Goal: Navigation & Orientation: Find specific page/section

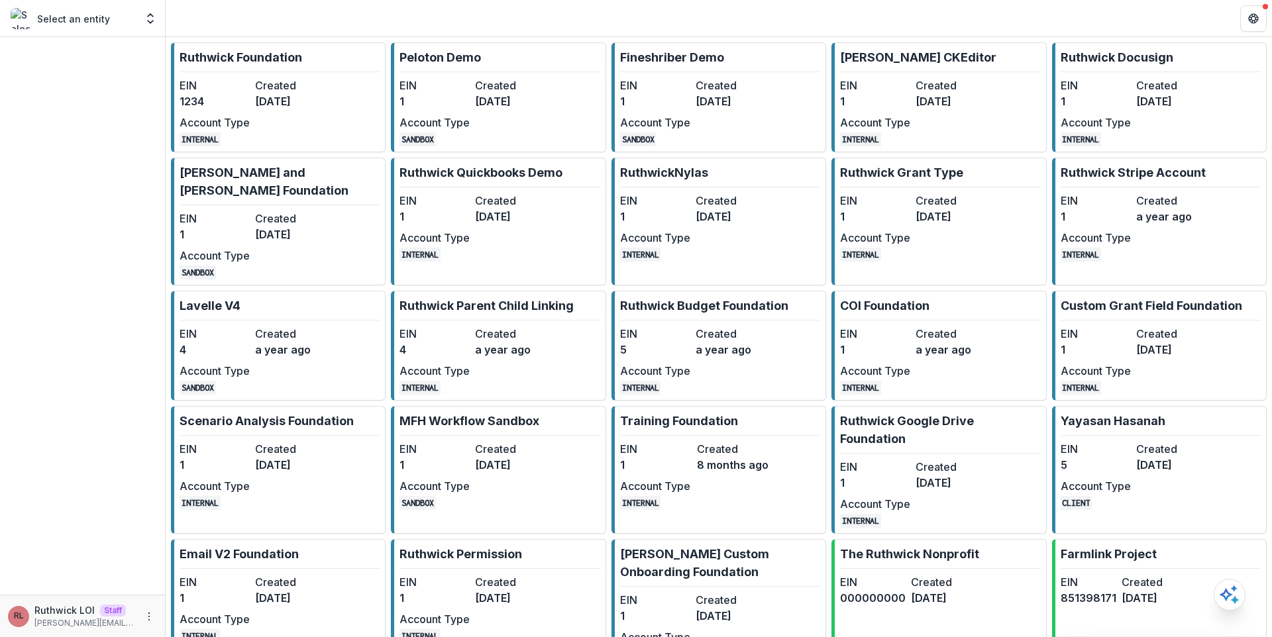
click at [531, 109] on dd "[DATE]" at bounding box center [510, 101] width 70 height 16
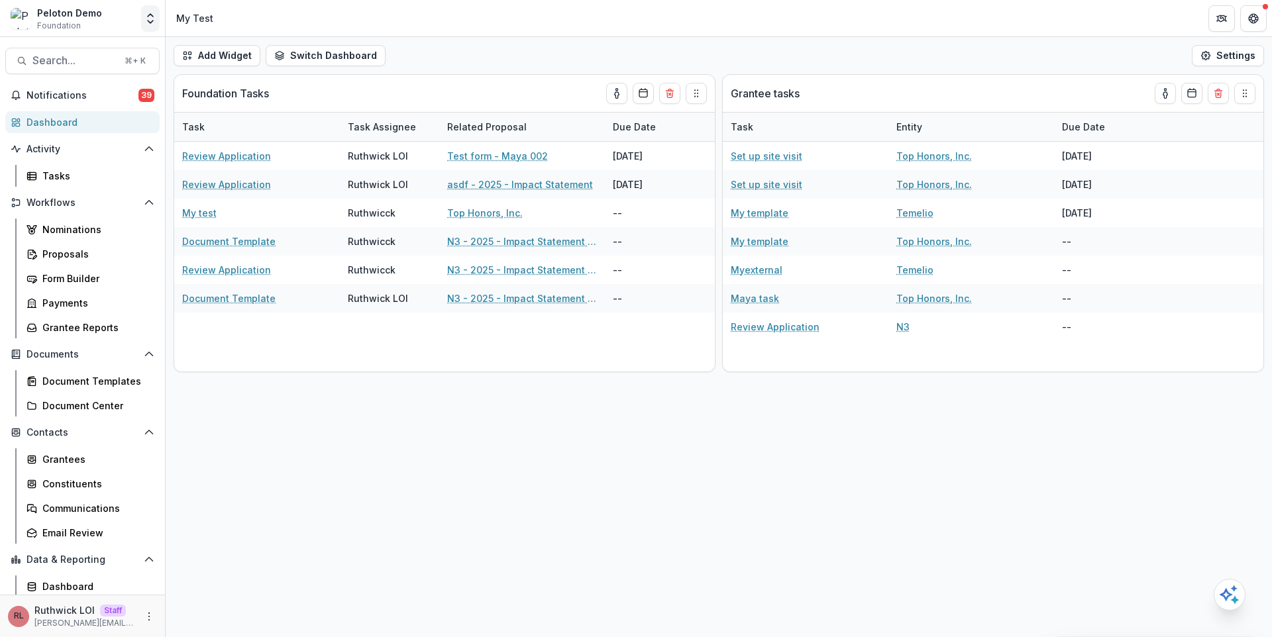
click at [156, 17] on icon "Open entity switcher" at bounding box center [150, 18] width 13 height 13
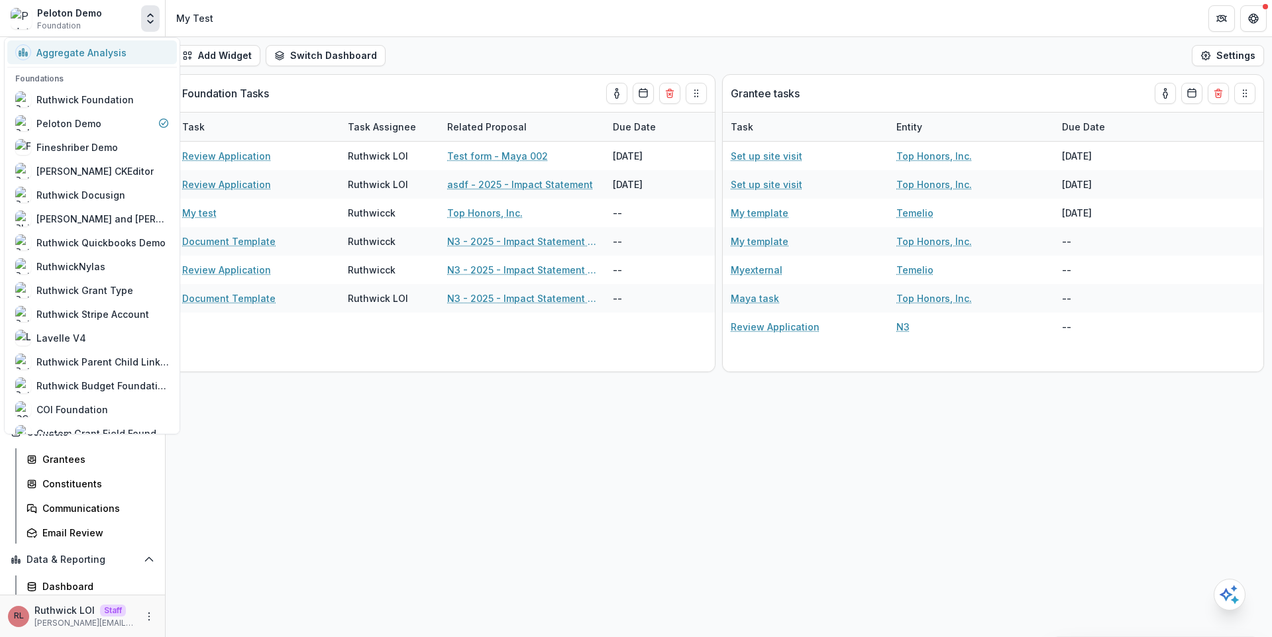
click at [90, 47] on div "Aggregate Analysis" at bounding box center [81, 53] width 90 height 14
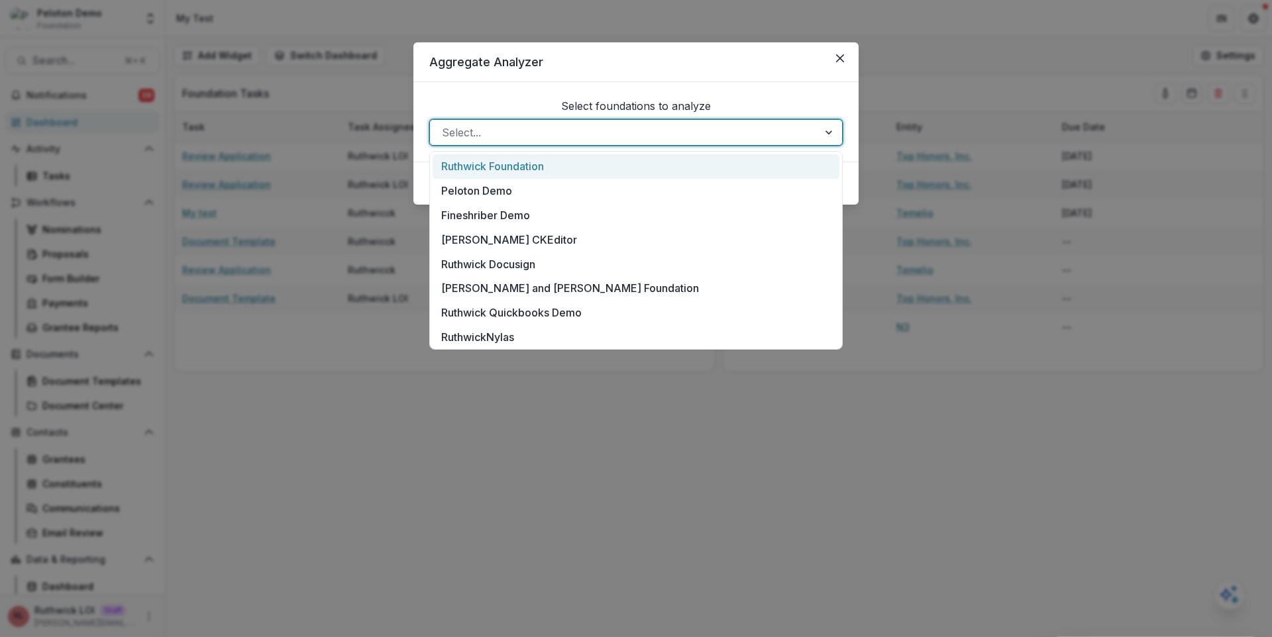
click at [555, 132] on div at bounding box center [624, 132] width 364 height 19
click at [564, 191] on div "Peloton Demo" at bounding box center [636, 191] width 407 height 25
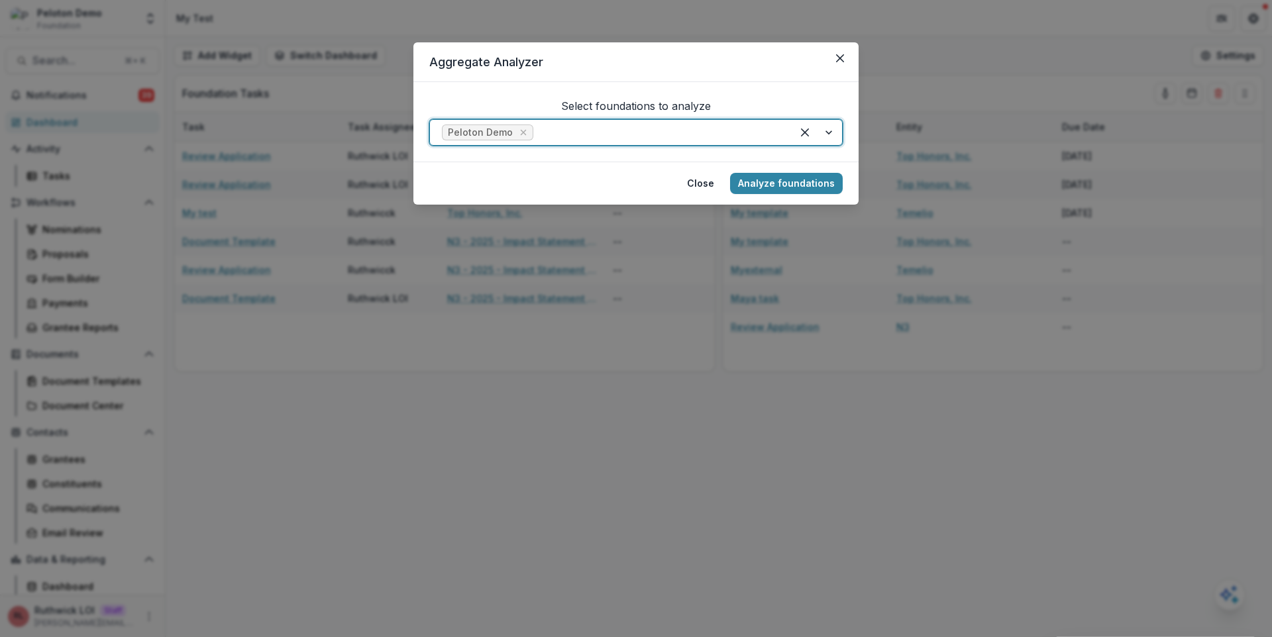
click at [570, 133] on div at bounding box center [658, 132] width 244 height 19
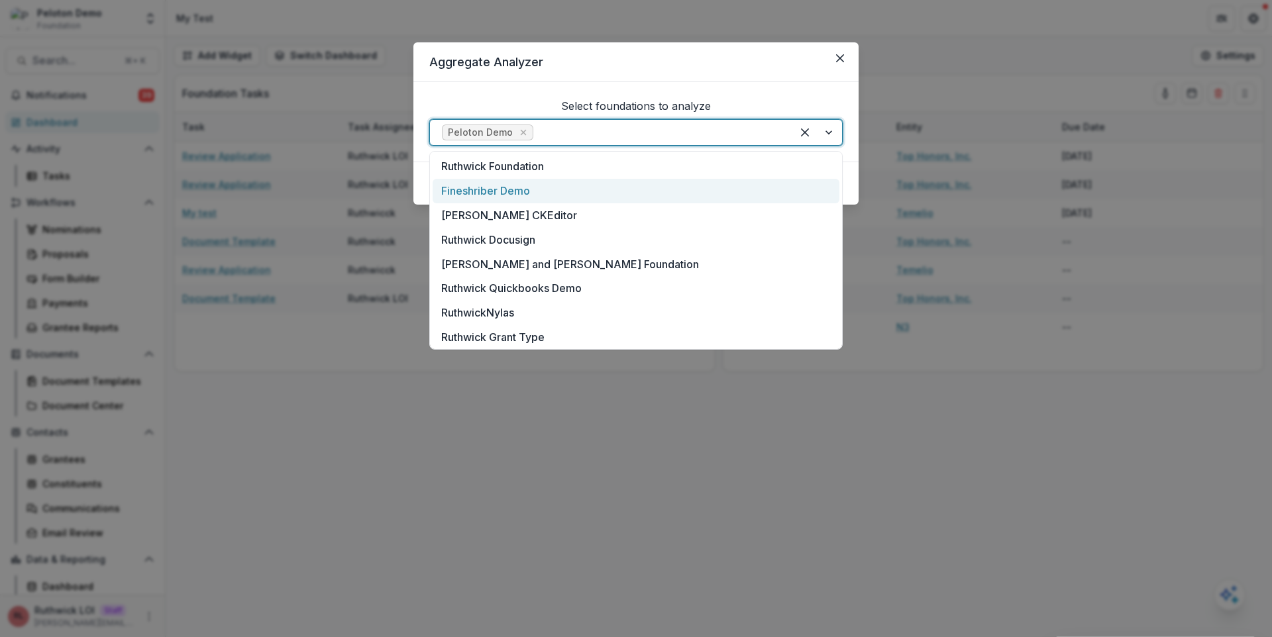
click at [568, 197] on div "Fineshriber Demo" at bounding box center [636, 191] width 407 height 25
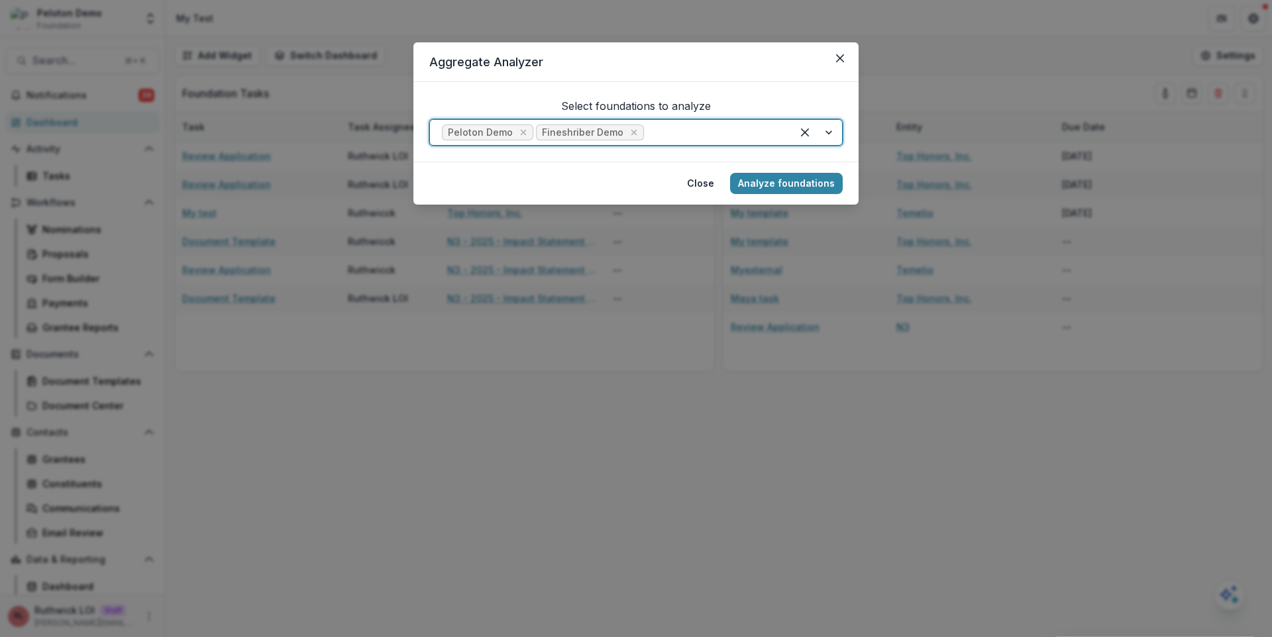
click at [672, 131] on div at bounding box center [713, 132] width 133 height 19
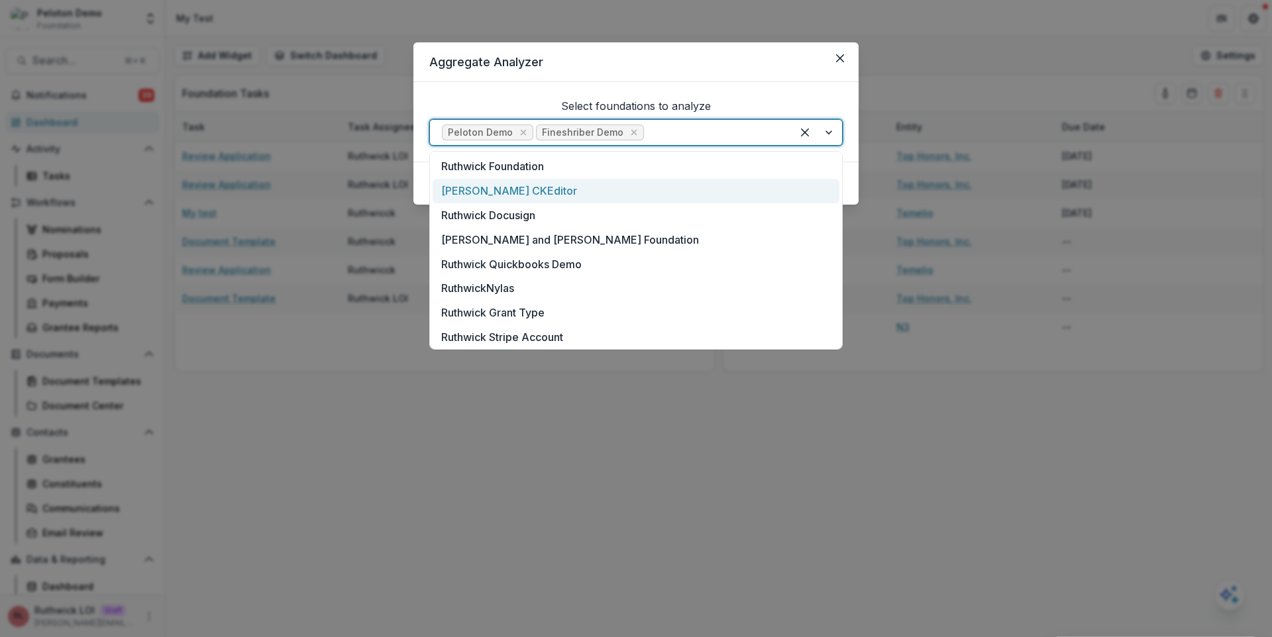
click at [677, 189] on div "[PERSON_NAME] CKEditor" at bounding box center [636, 191] width 407 height 25
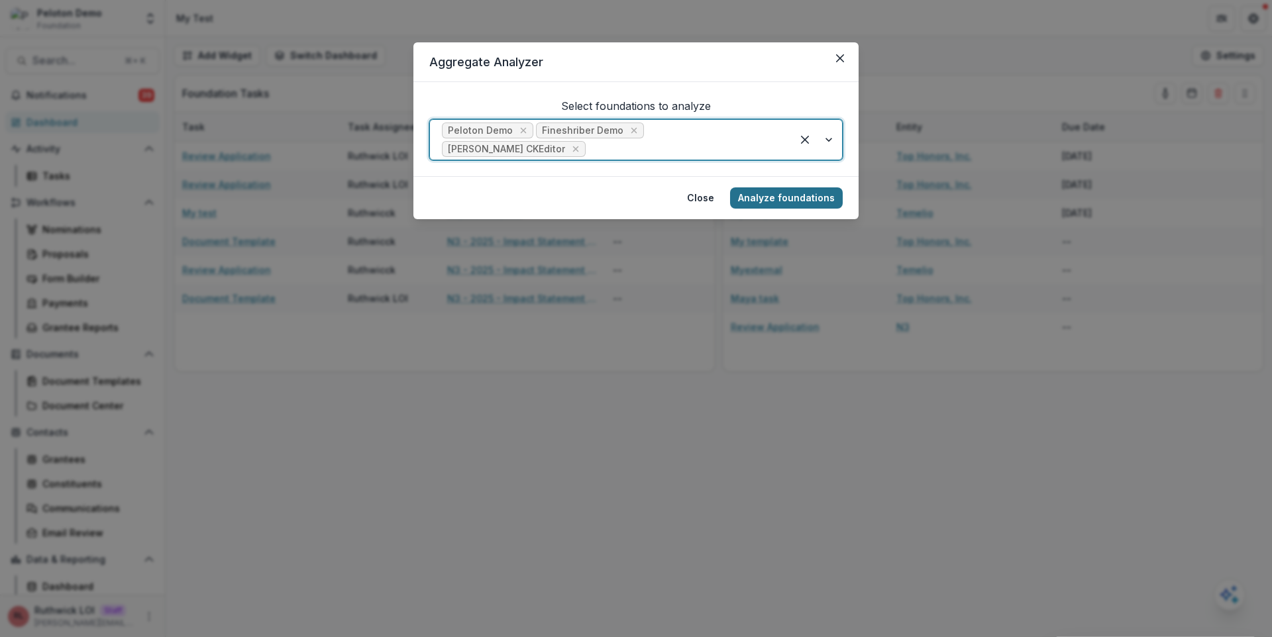
click at [779, 187] on button "Analyze foundations" at bounding box center [786, 197] width 113 height 21
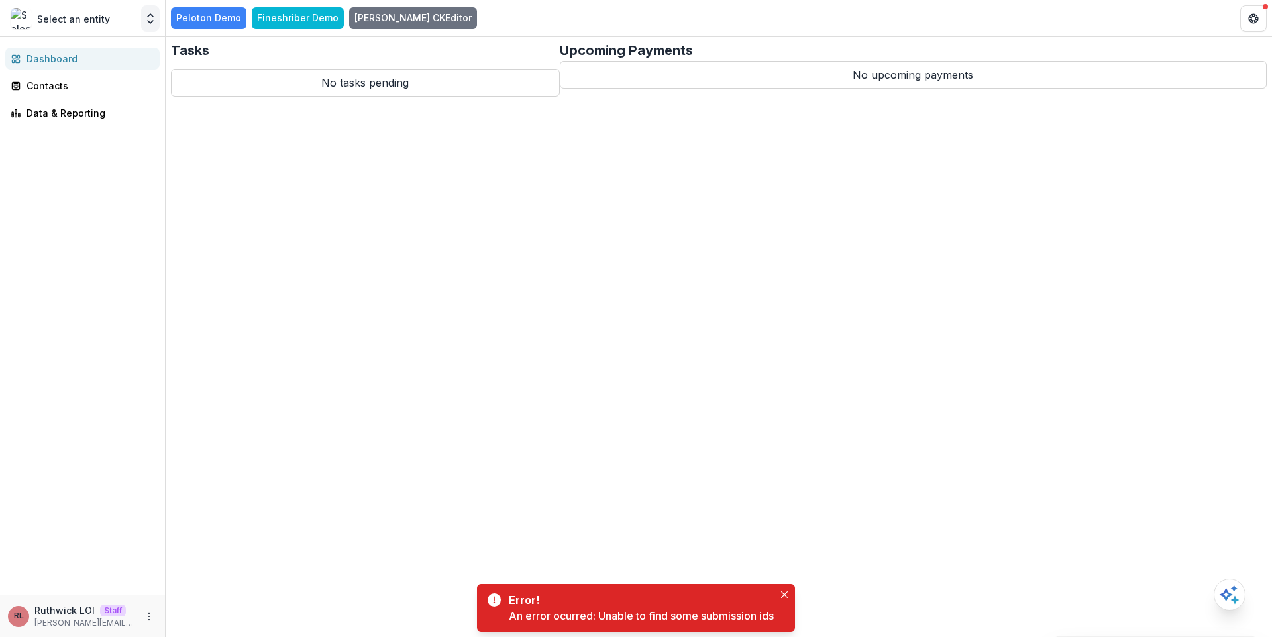
click at [148, 11] on button "Open entity switcher" at bounding box center [150, 18] width 19 height 27
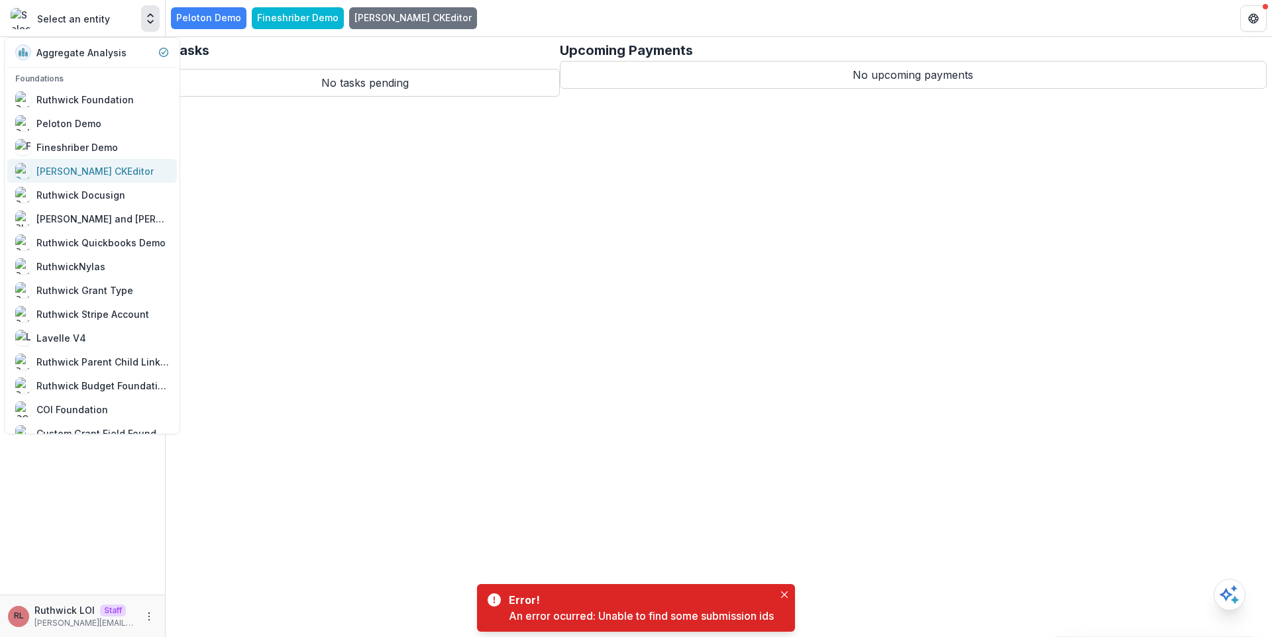
click at [109, 181] on link "[PERSON_NAME] CKEditor" at bounding box center [92, 171] width 170 height 24
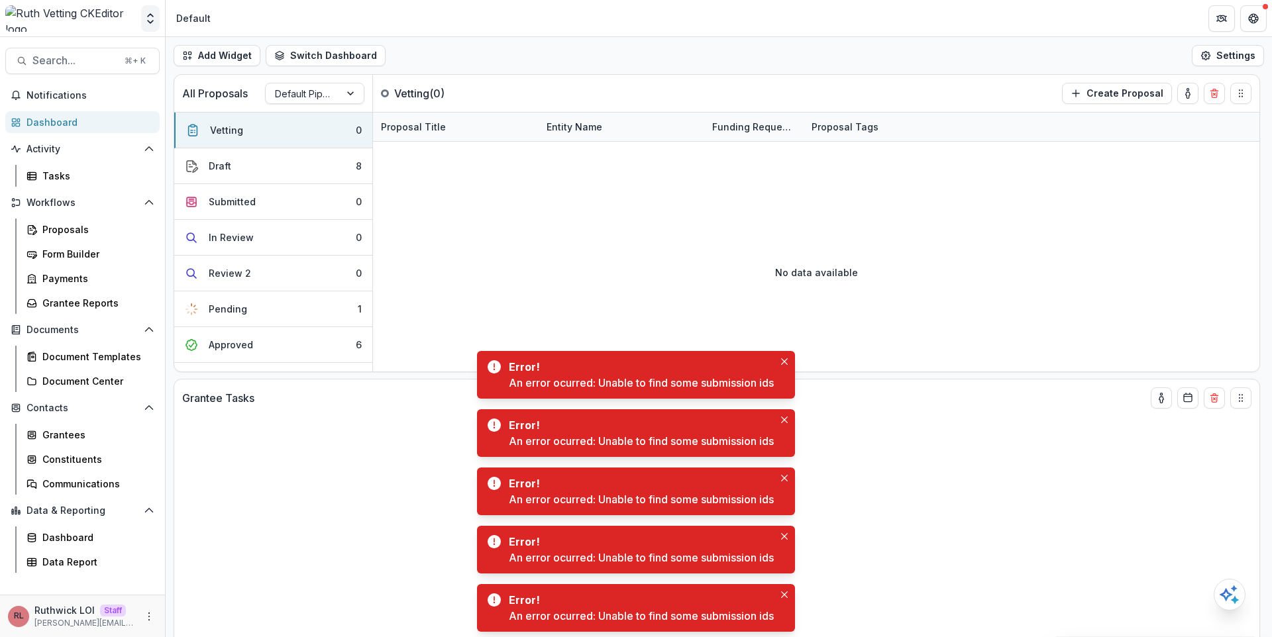
click at [155, 17] on icon "Open entity switcher" at bounding box center [150, 18] width 13 height 13
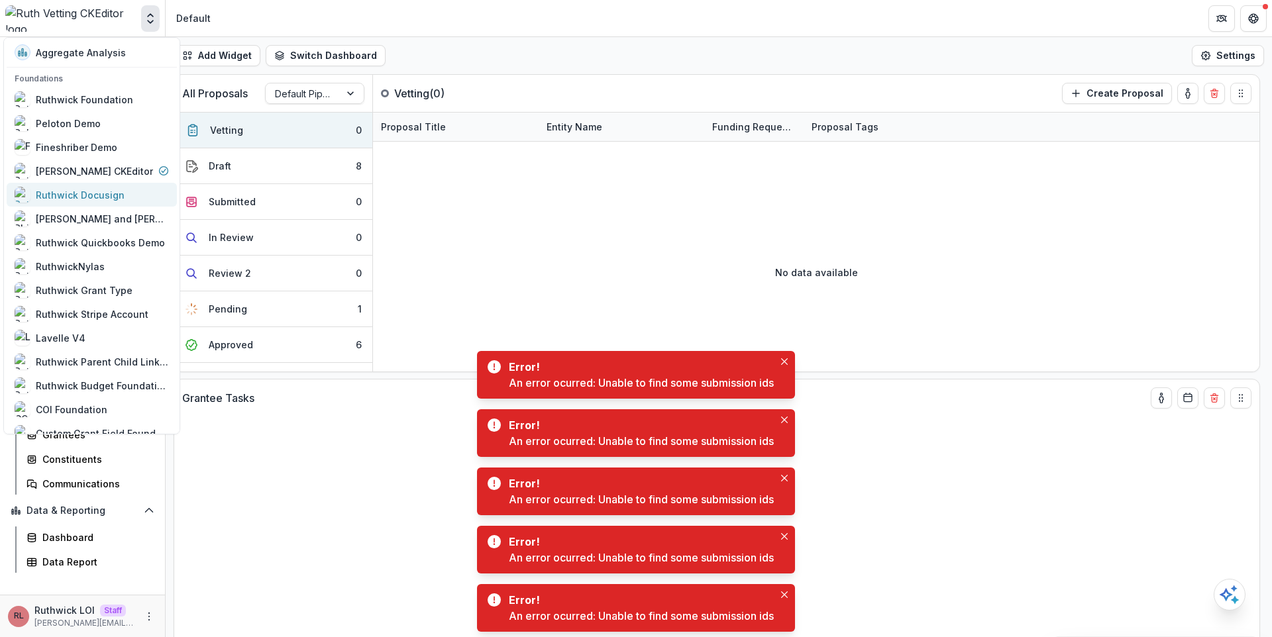
click at [107, 205] on link "Ruthwick Docusign" at bounding box center [92, 195] width 170 height 24
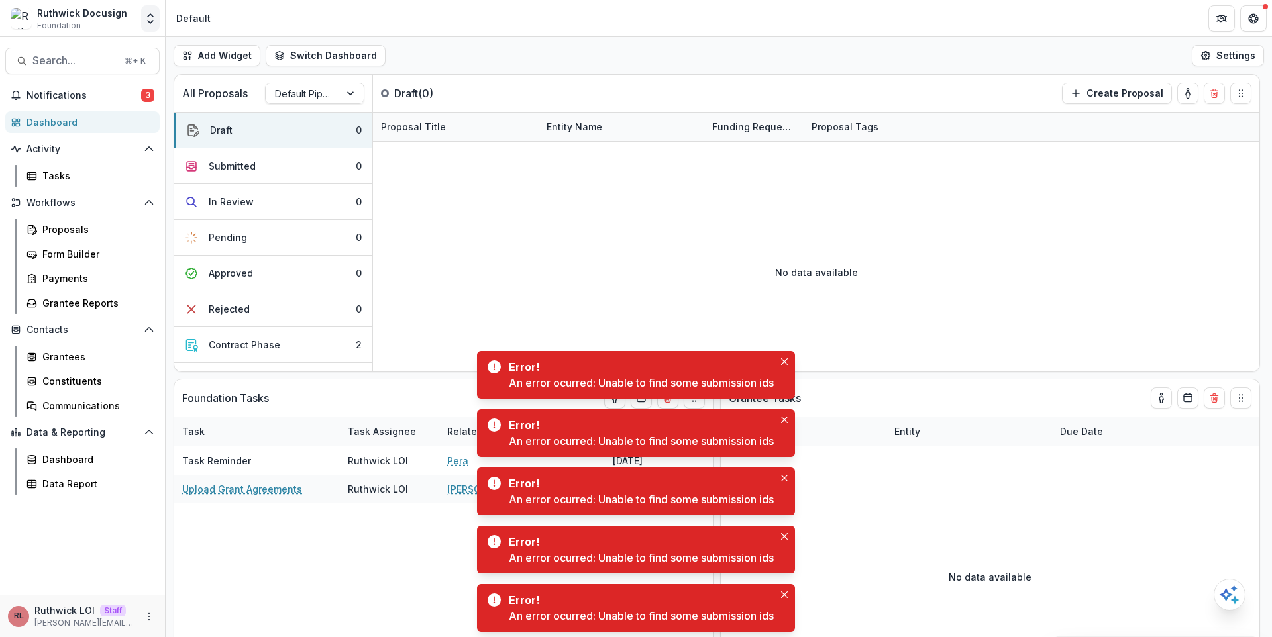
click at [146, 19] on icon "Open entity switcher" at bounding box center [150, 18] width 13 height 13
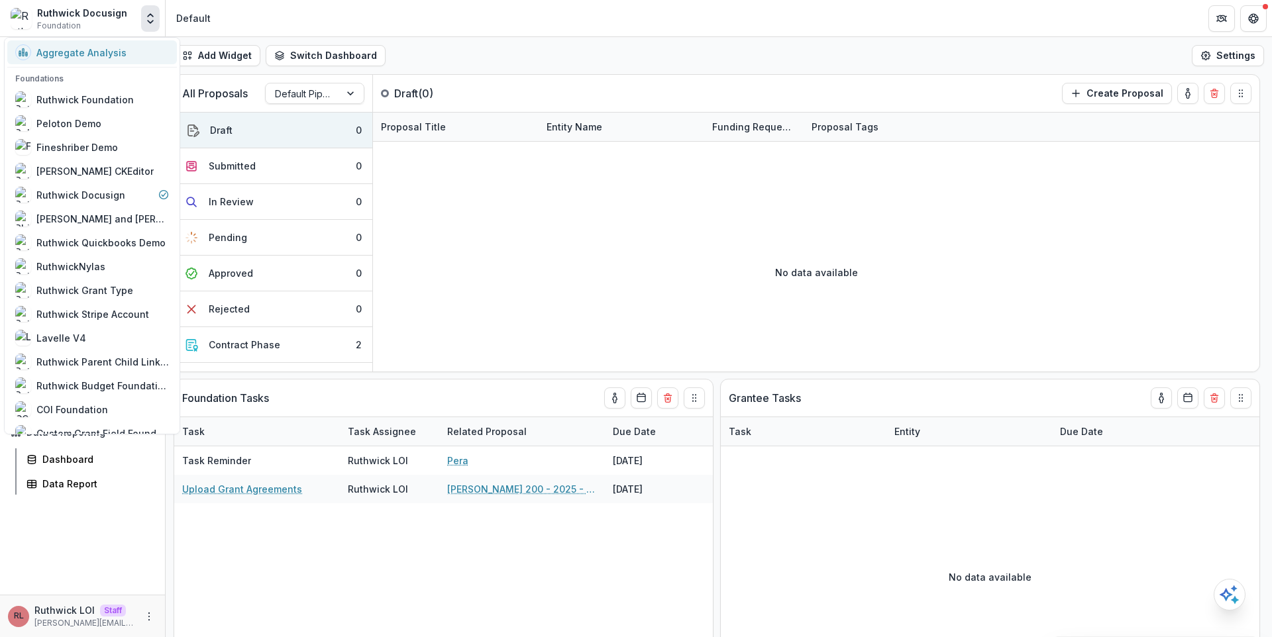
click at [127, 58] on div "Aggregate Analysis" at bounding box center [92, 52] width 154 height 16
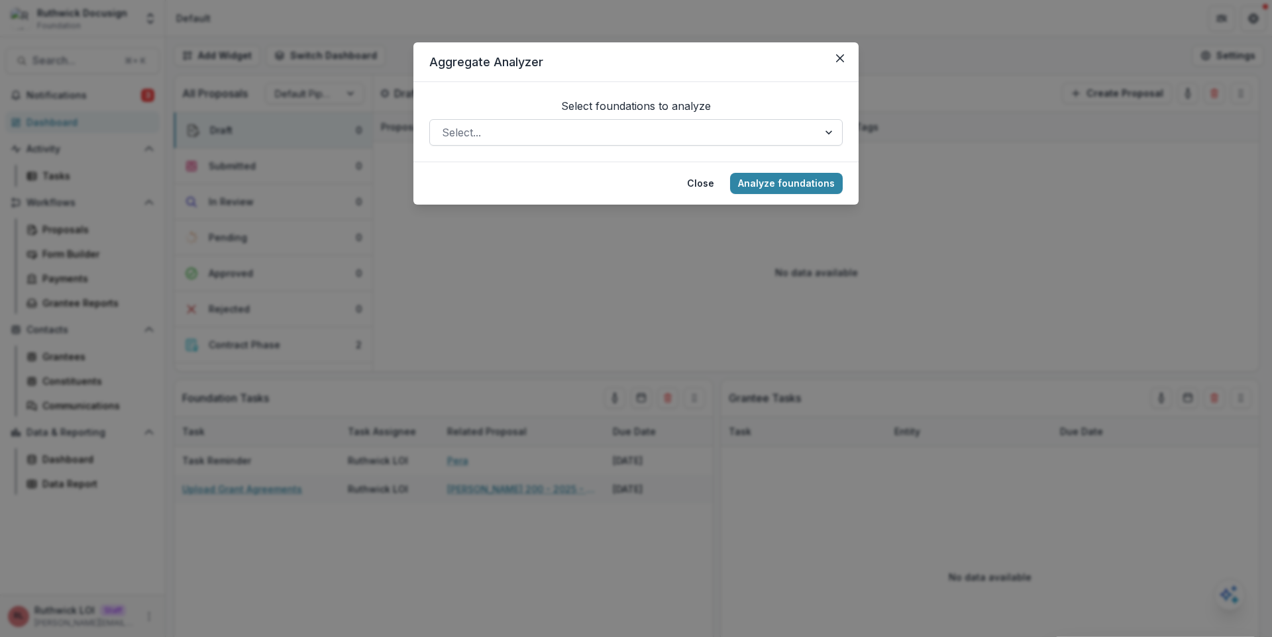
click at [600, 140] on div at bounding box center [624, 132] width 364 height 19
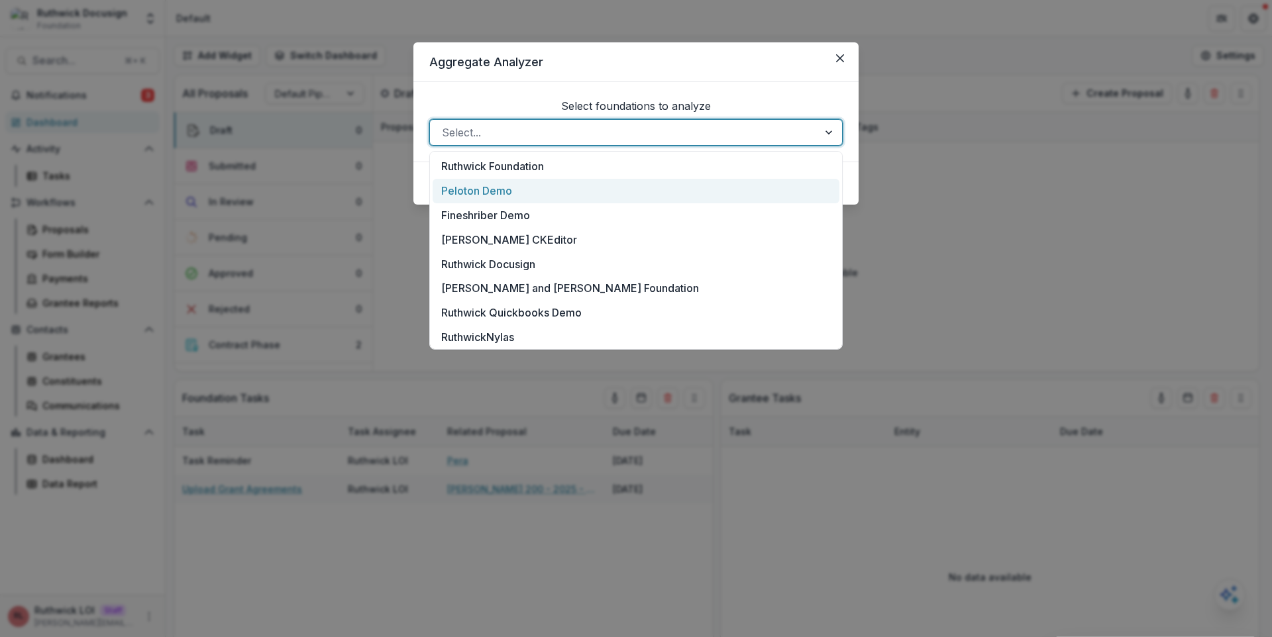
click at [604, 184] on div "Peloton Demo" at bounding box center [636, 191] width 407 height 25
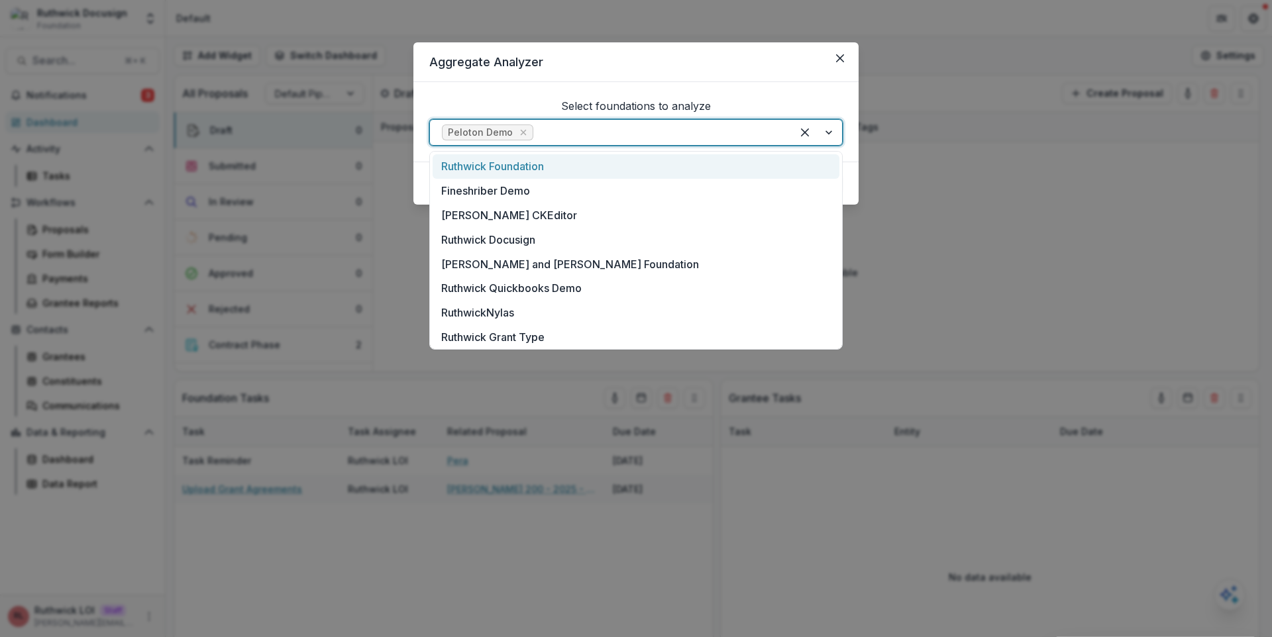
click at [613, 134] on div at bounding box center [658, 132] width 244 height 19
click at [605, 190] on div "Fineshriber Demo" at bounding box center [636, 191] width 407 height 25
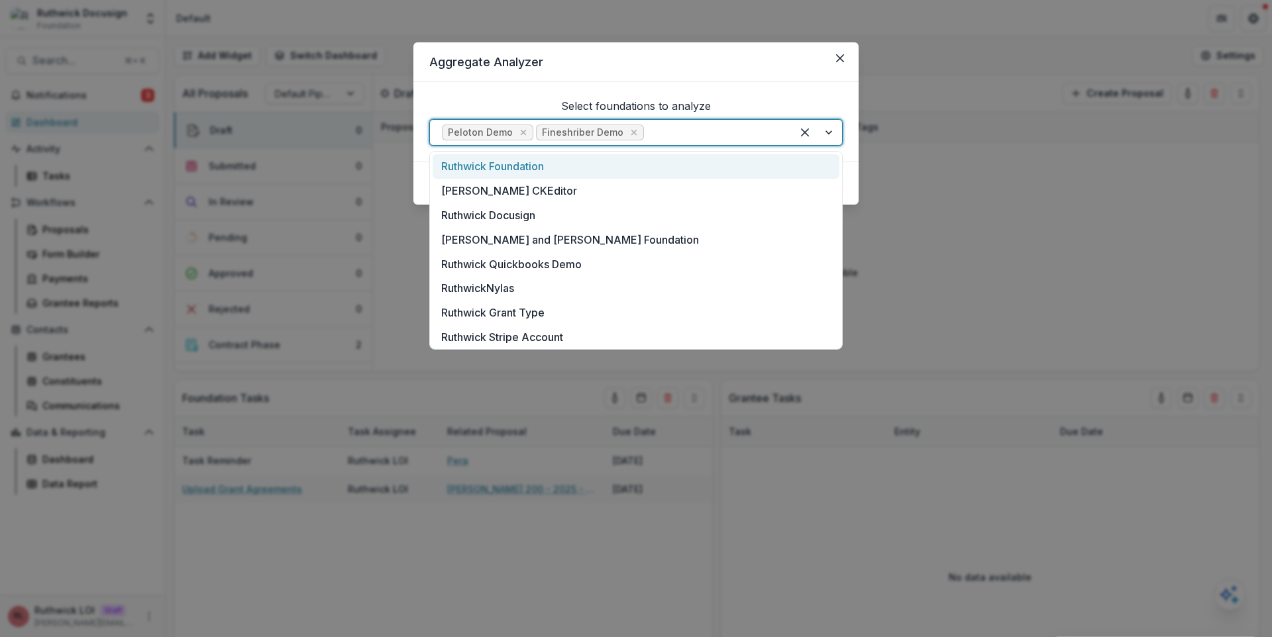
click at [664, 133] on div at bounding box center [713, 132] width 133 height 19
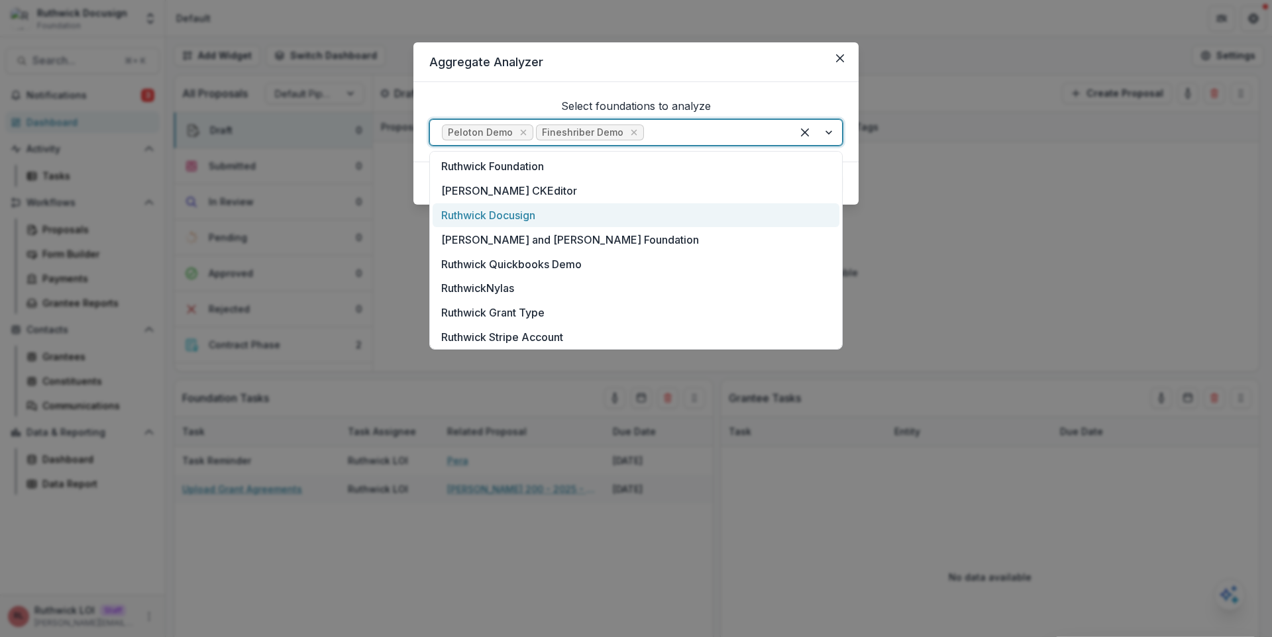
click at [671, 222] on div "Ruthwick Docusign" at bounding box center [636, 215] width 407 height 25
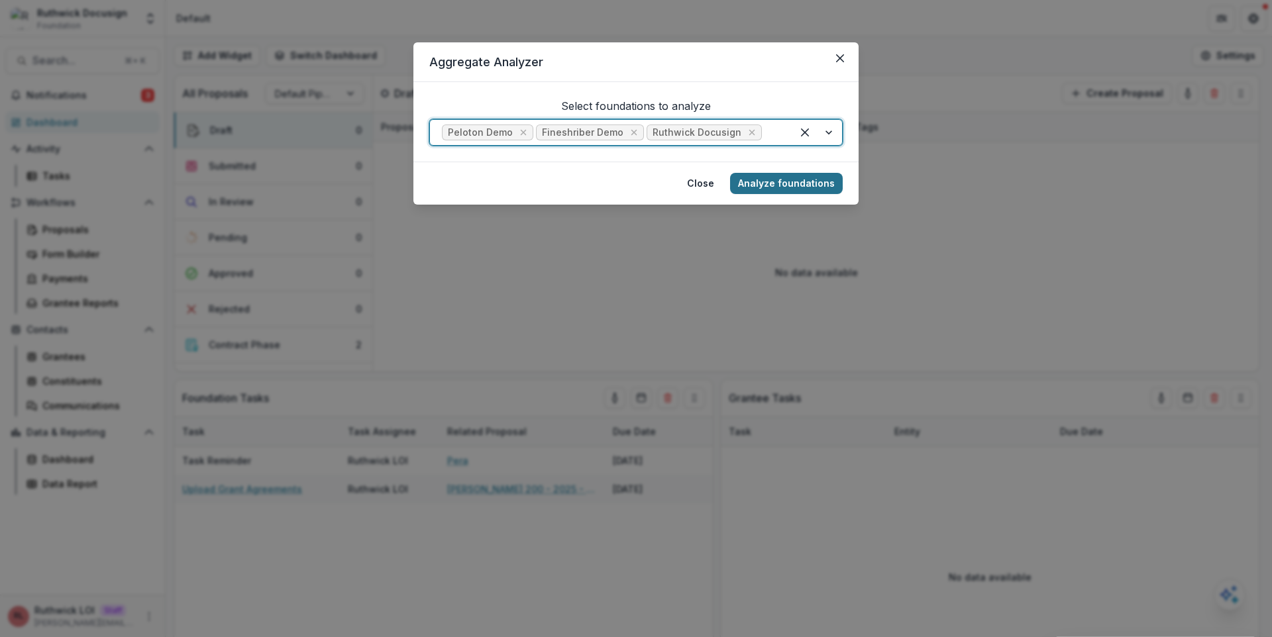
click at [769, 185] on button "Analyze foundations" at bounding box center [786, 183] width 113 height 21
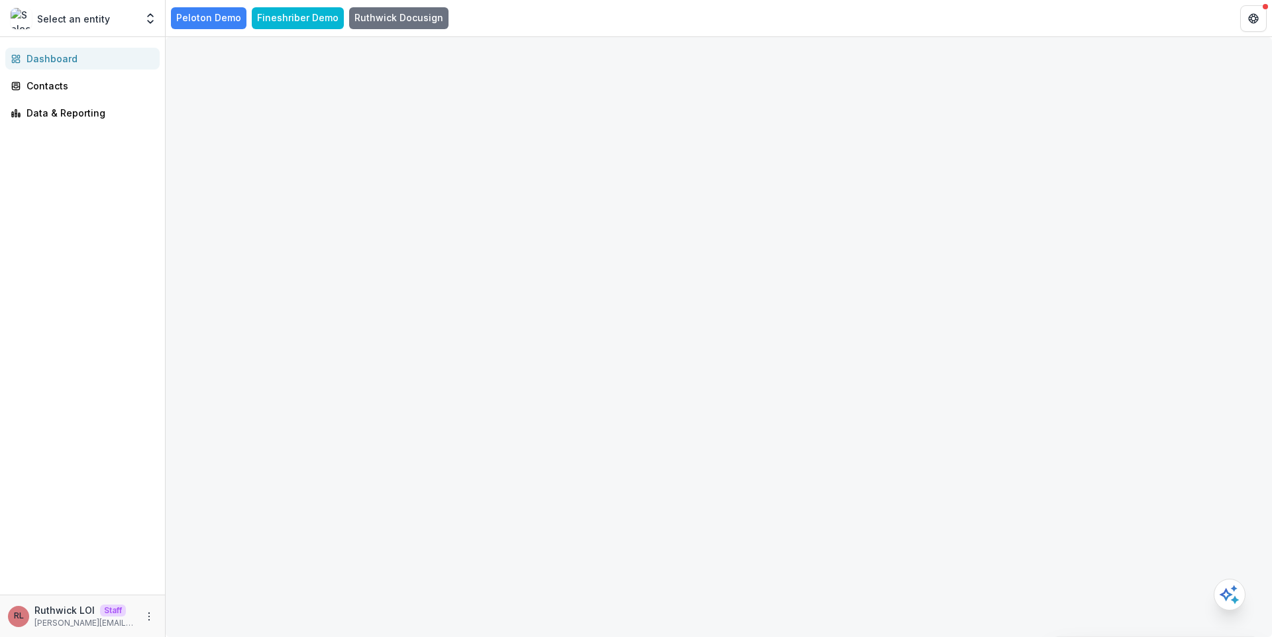
select select "*******"
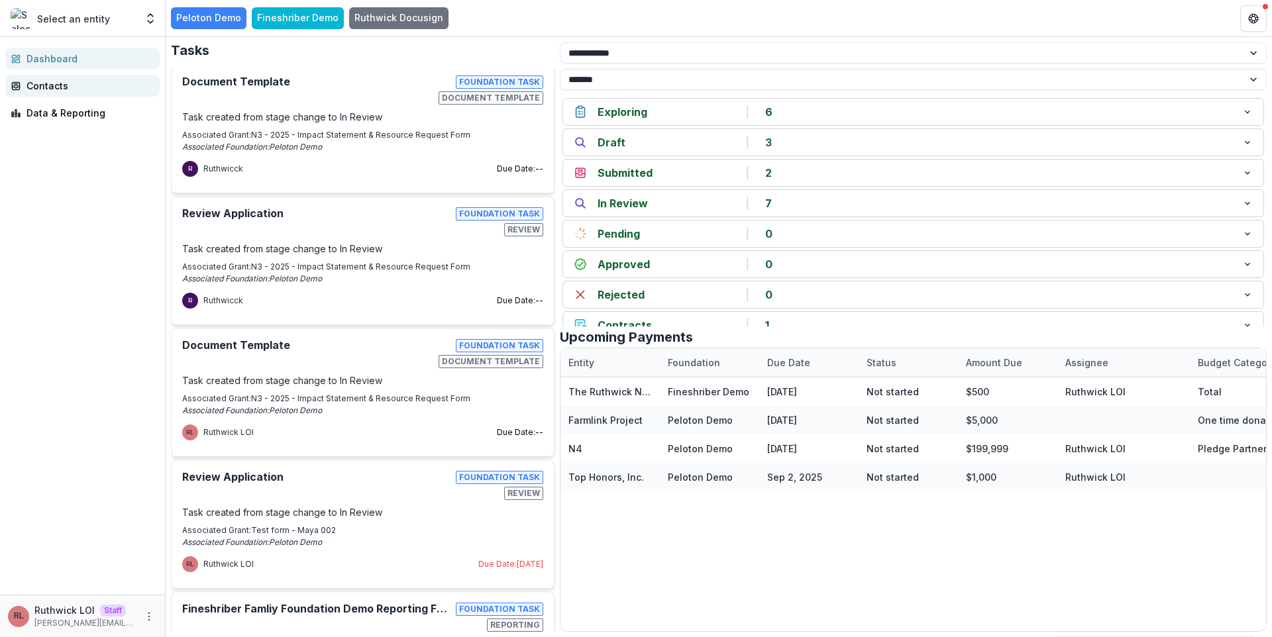
click at [119, 82] on div "Contacts" at bounding box center [88, 86] width 123 height 14
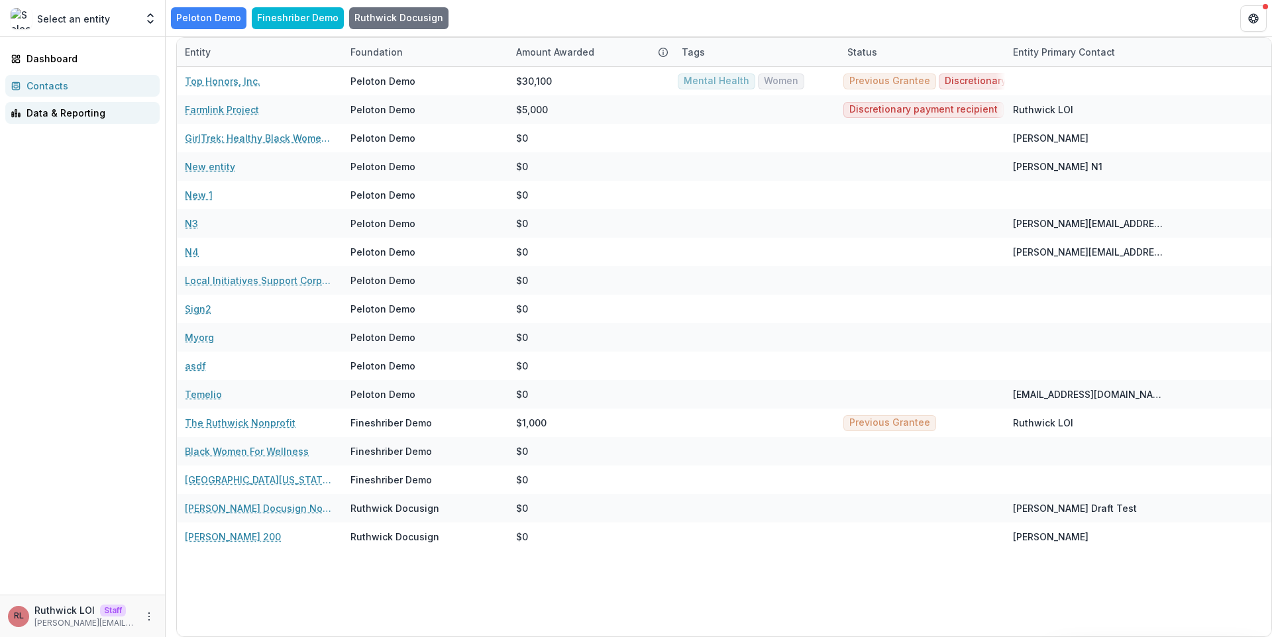
click at [72, 113] on div "Data & Reporting" at bounding box center [88, 113] width 123 height 14
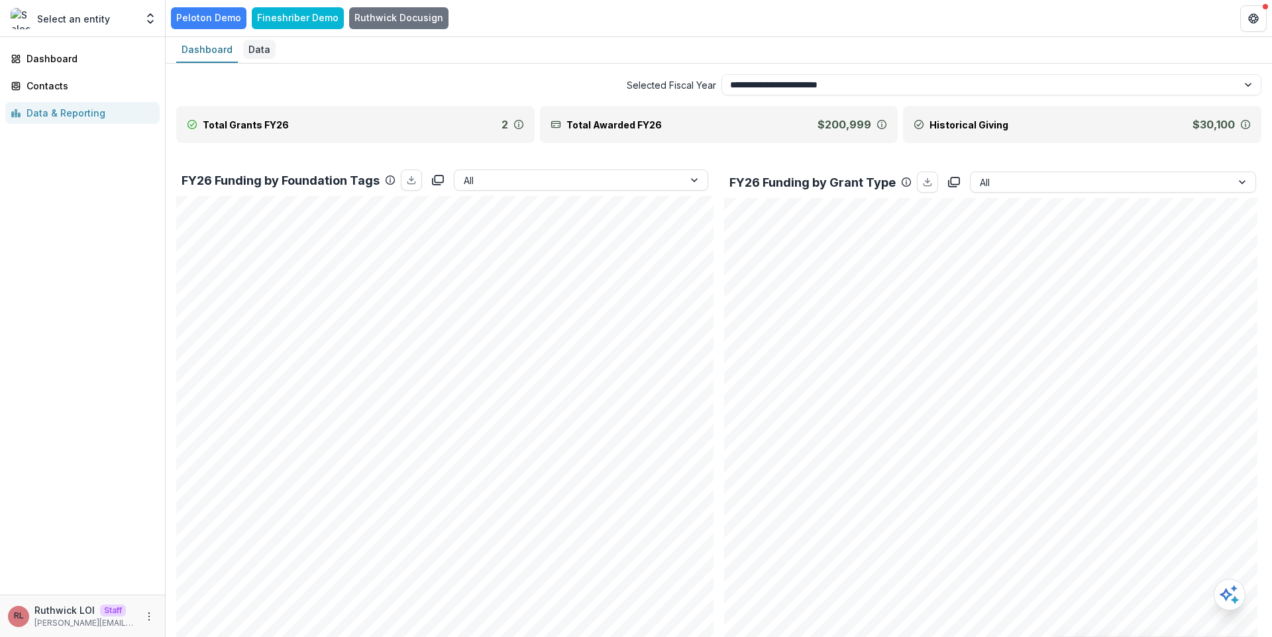
click at [256, 56] on div "Data" at bounding box center [259, 49] width 32 height 19
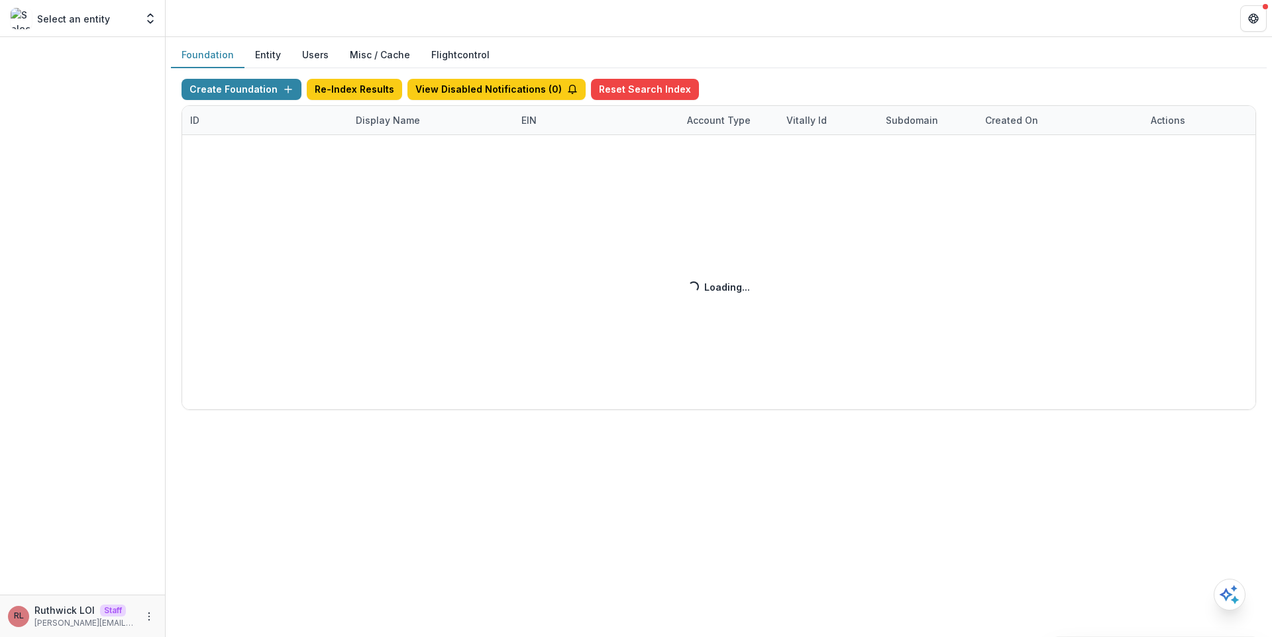
click at [435, 127] on div "Create Foundation Re-Index Results View Disabled Notifications ( 0 ) Reset Sear…" at bounding box center [719, 244] width 1075 height 331
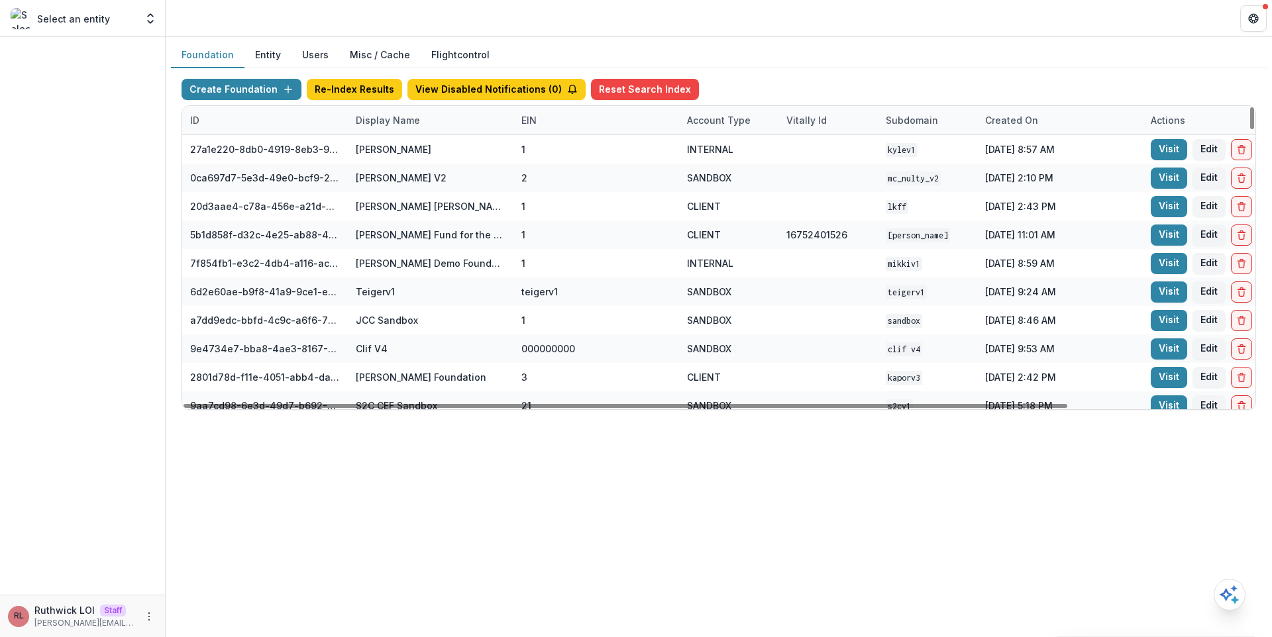
click at [435, 127] on div "Display Name" at bounding box center [431, 120] width 166 height 28
click at [435, 159] on input at bounding box center [429, 150] width 159 height 21
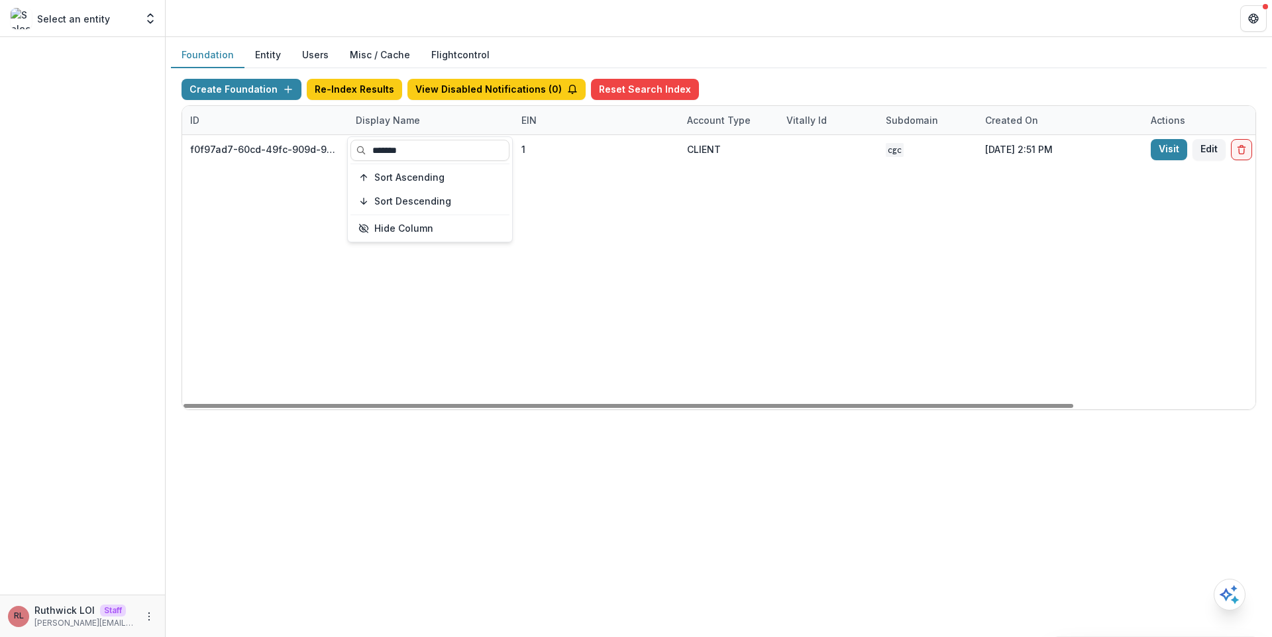
type input "*******"
click at [596, 278] on div "f0f97ad7-60cd-49fc-909d-9586d6dd8220 The Chicago Giving Circle 1 CLIENT cgc Apr…" at bounding box center [828, 272] width 1292 height 274
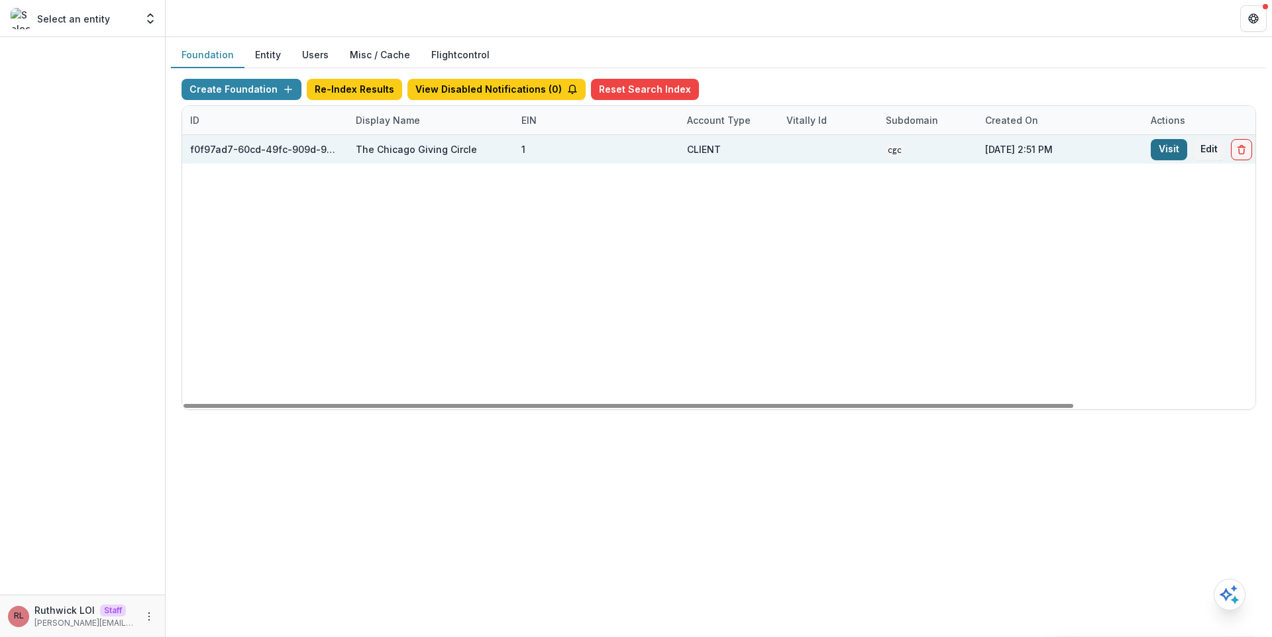
click at [1162, 154] on link "Visit" at bounding box center [1169, 149] width 36 height 21
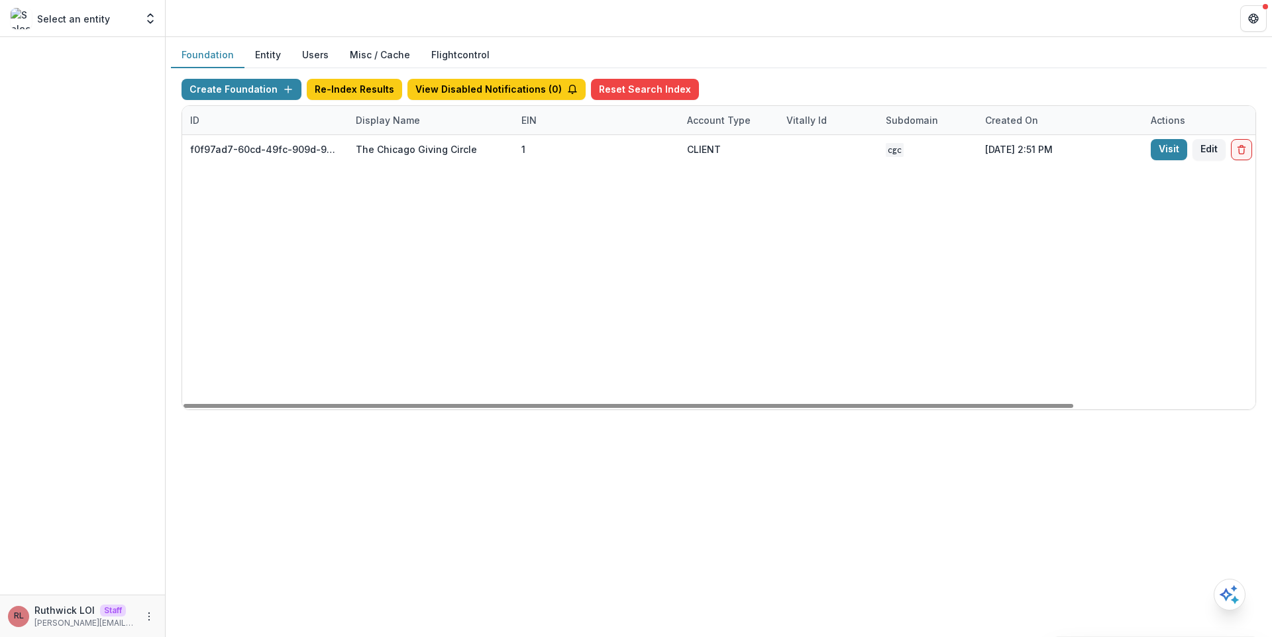
click at [401, 125] on div "Display Name" at bounding box center [388, 120] width 80 height 14
click at [412, 146] on input "*******" at bounding box center [429, 150] width 159 height 21
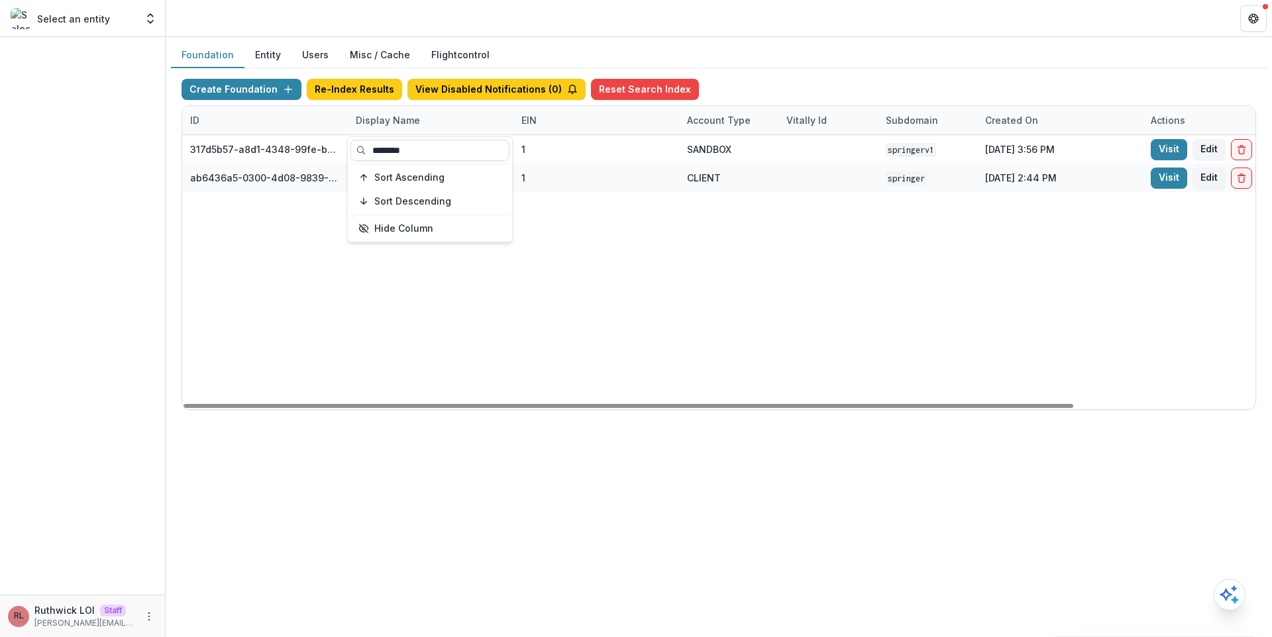
type input "********"
click at [825, 272] on div "317d5b57-a8d1-4348-99fe-bba092bbb2b1 Springer Demo 1 SANDBOX springerv1 Apr 22,…" at bounding box center [828, 272] width 1292 height 274
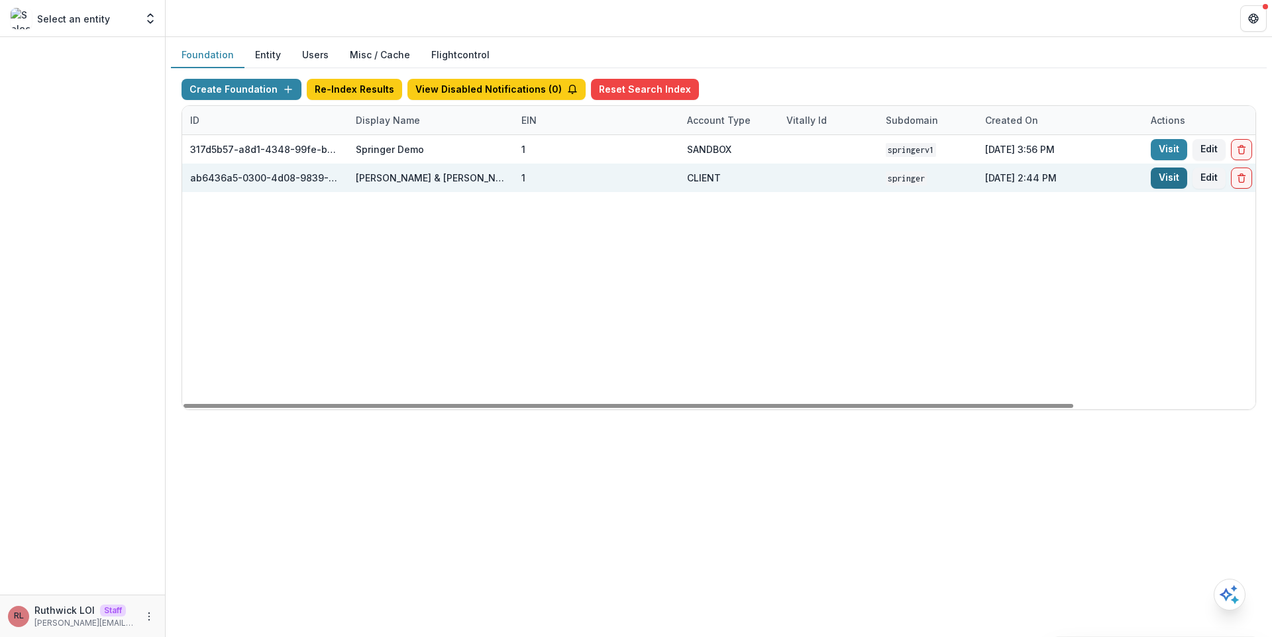
click at [1166, 181] on link "Visit" at bounding box center [1169, 178] width 36 height 21
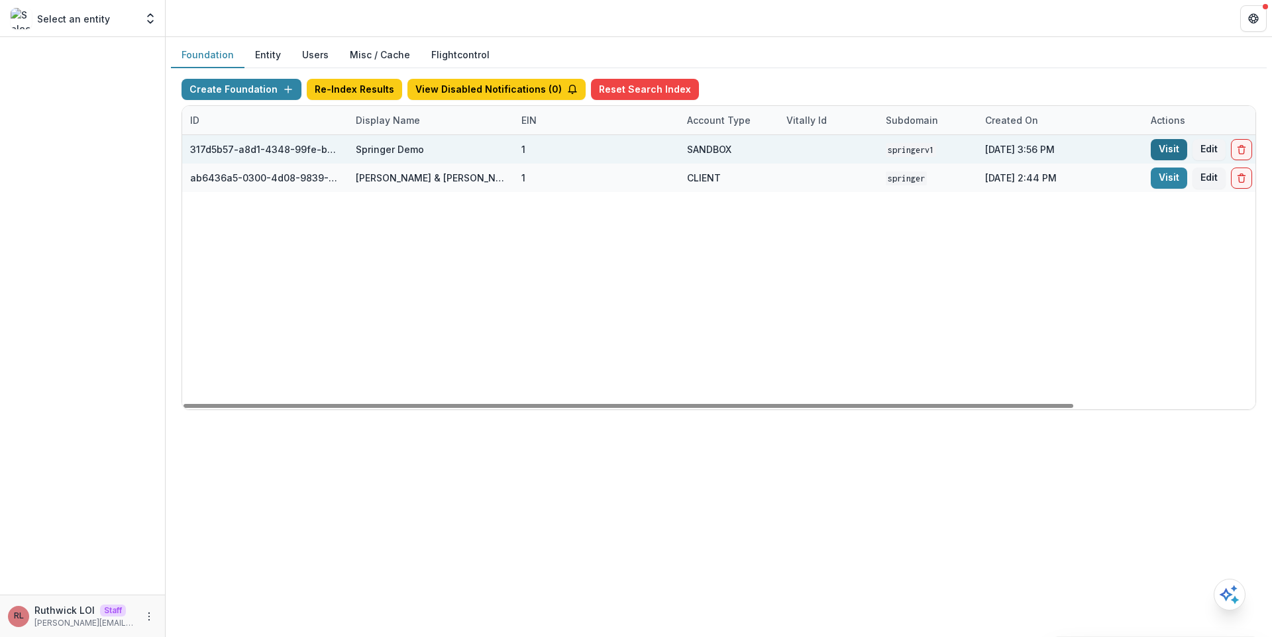
click at [1173, 146] on link "Visit" at bounding box center [1169, 149] width 36 height 21
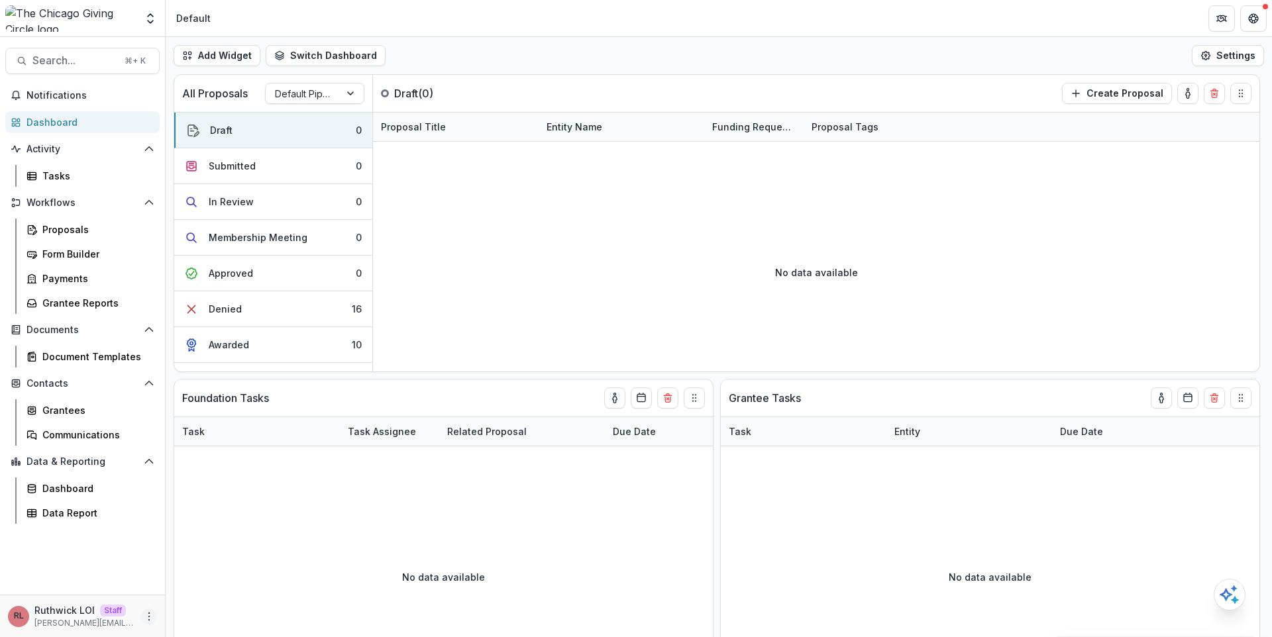
click at [153, 615] on icon "More" at bounding box center [149, 617] width 11 height 11
click at [213, 586] on link "User Settings" at bounding box center [237, 589] width 142 height 22
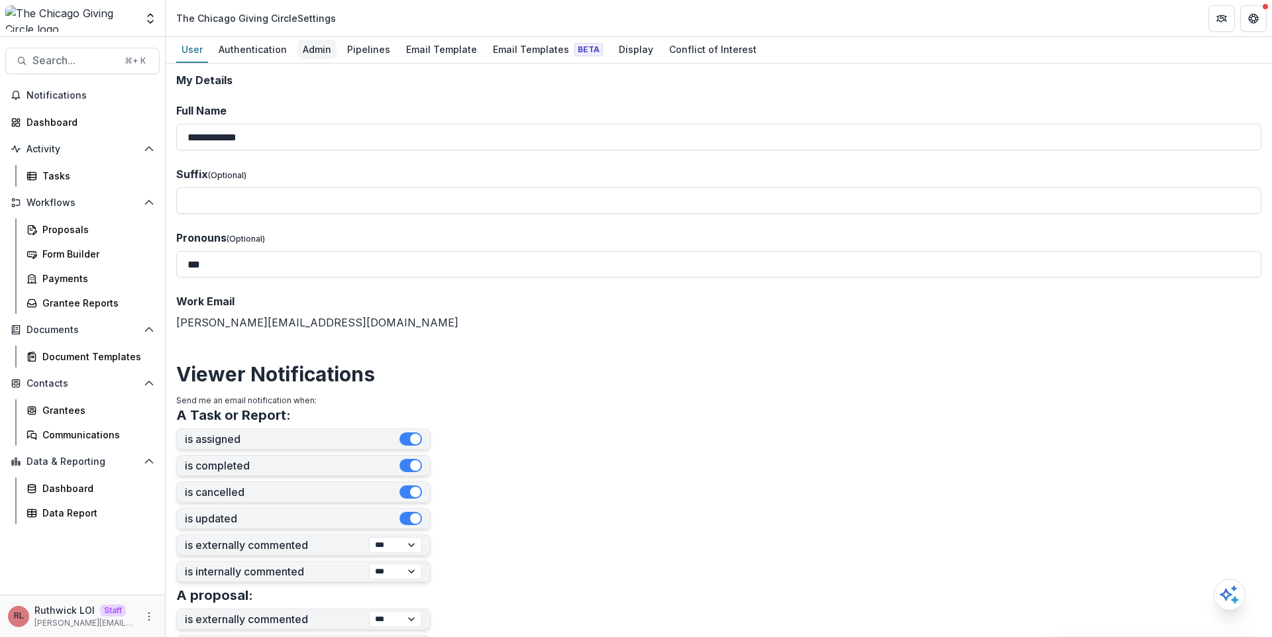
click at [321, 40] on div "Admin" at bounding box center [316, 49] width 39 height 19
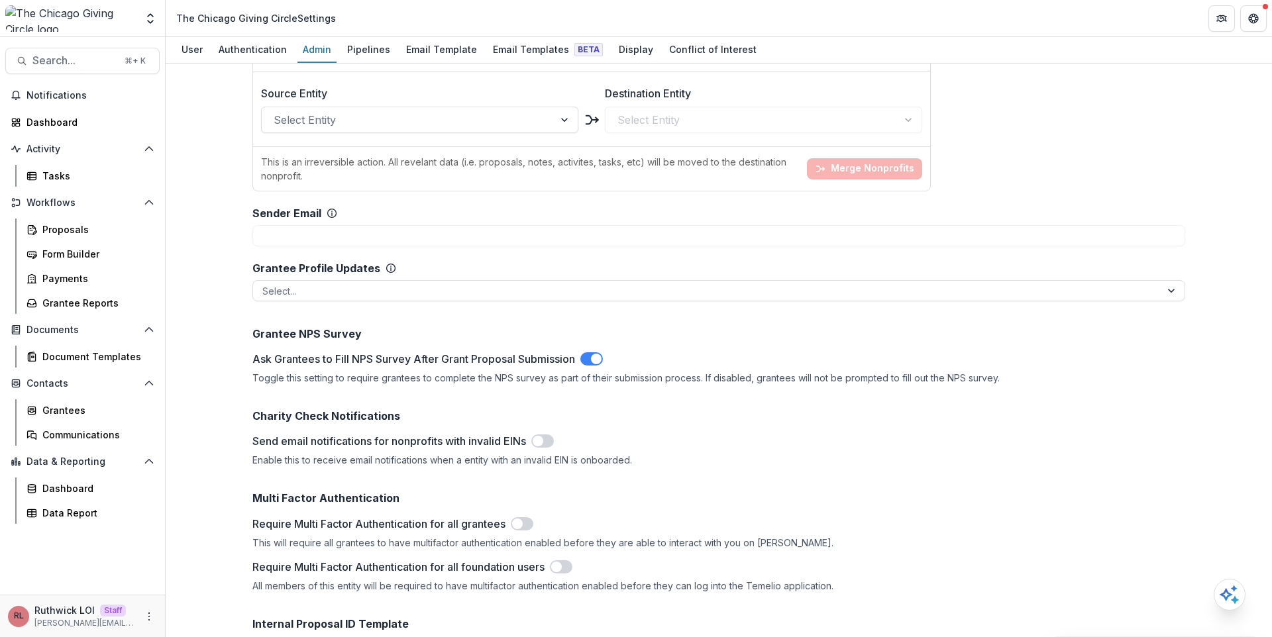
scroll to position [1640, 0]
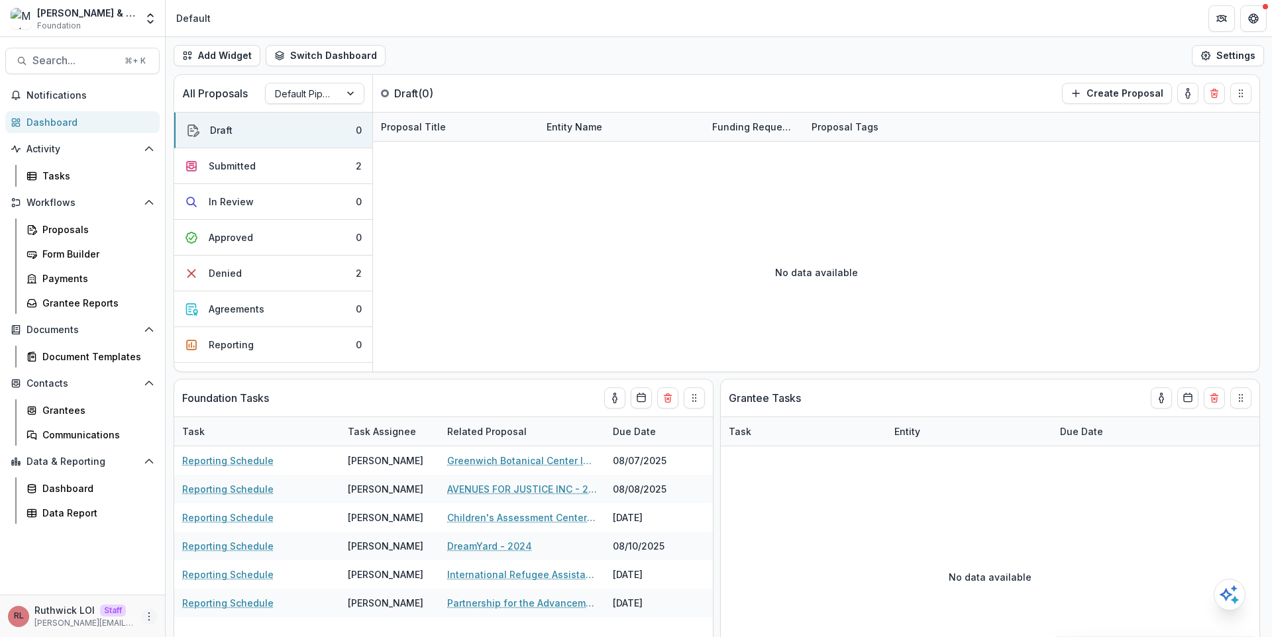
click at [144, 618] on icon "More" at bounding box center [149, 617] width 11 height 11
click at [234, 588] on link "User Settings" at bounding box center [237, 589] width 142 height 22
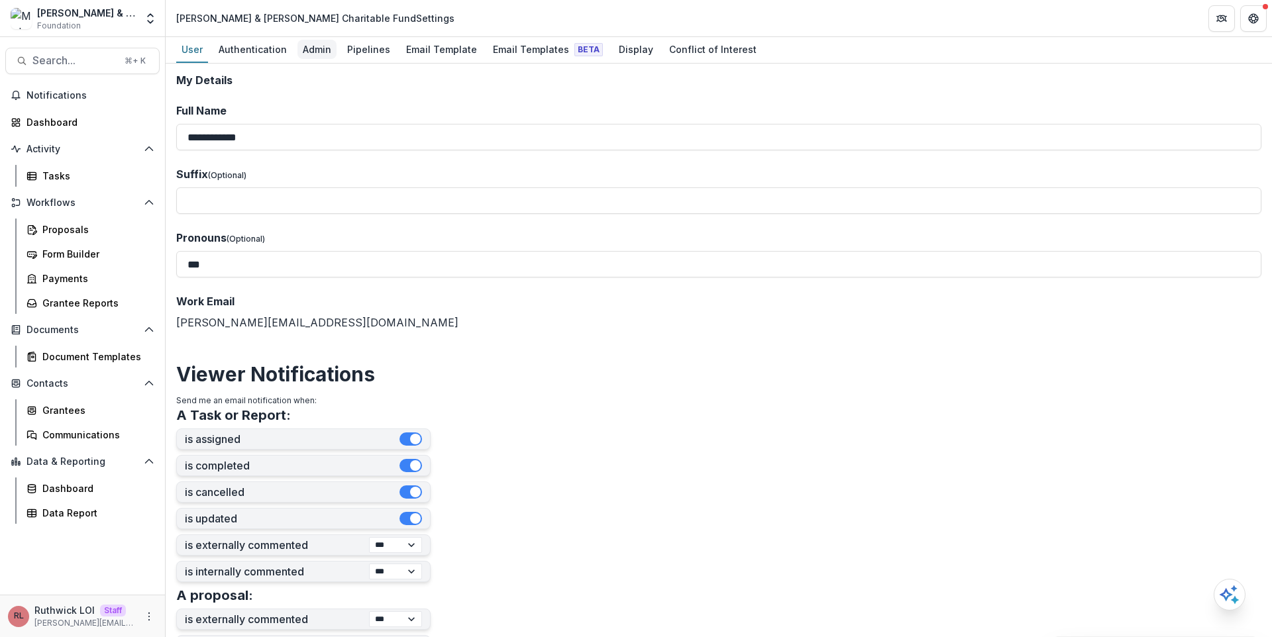
click at [315, 45] on div "Admin" at bounding box center [316, 49] width 39 height 19
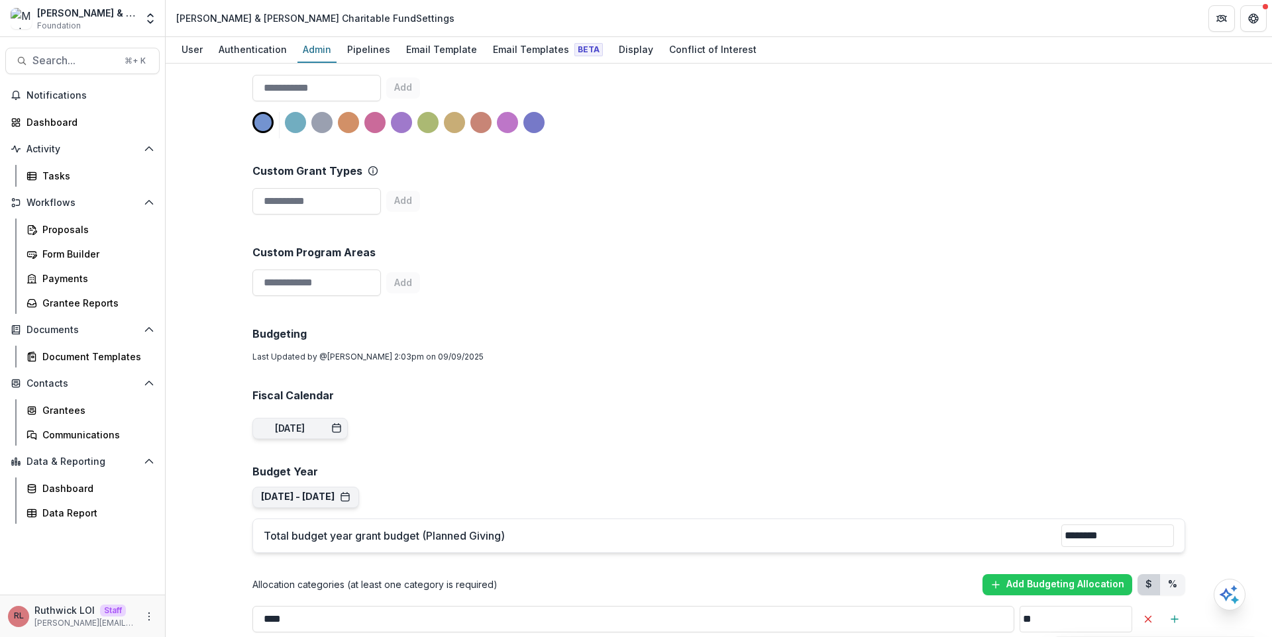
scroll to position [324, 0]
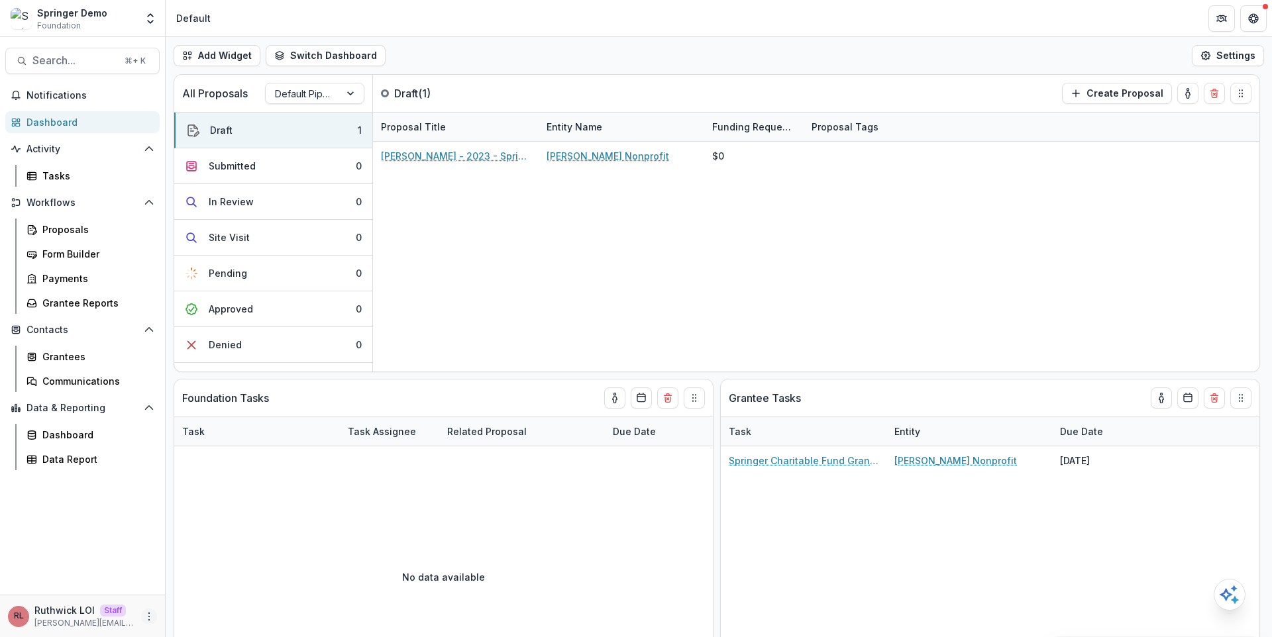
click at [152, 615] on icon "More" at bounding box center [149, 617] width 11 height 11
click at [225, 583] on link "User Settings" at bounding box center [237, 589] width 142 height 22
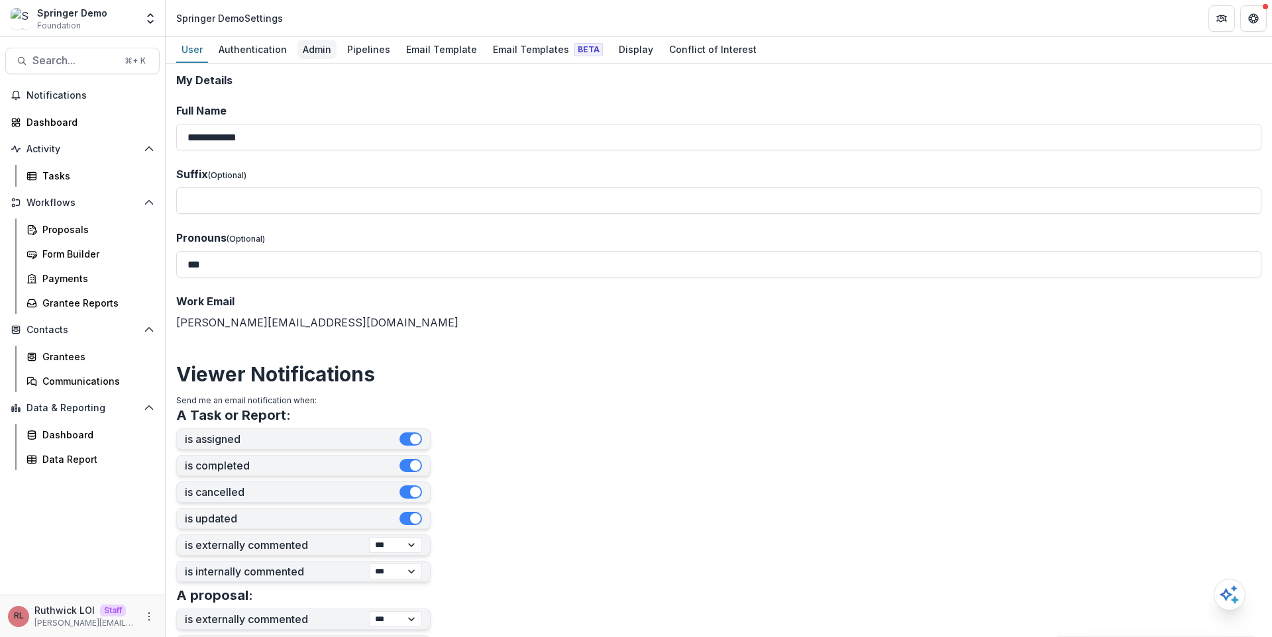
click at [316, 46] on div "Admin" at bounding box center [316, 49] width 39 height 19
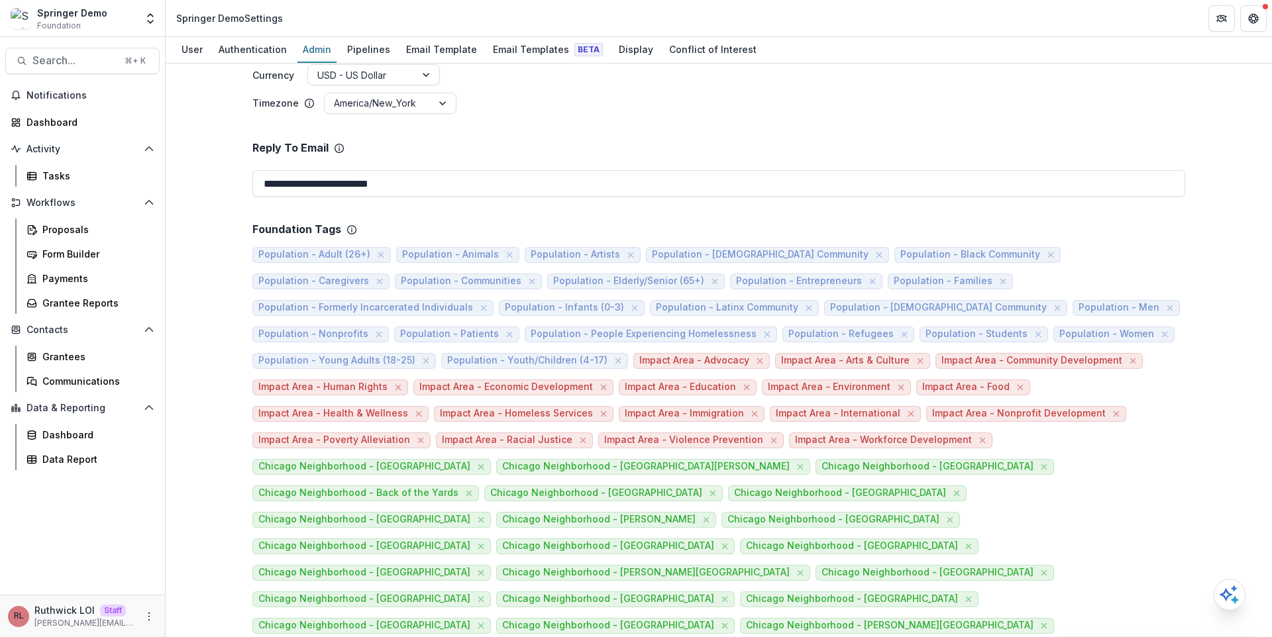
scroll to position [223, 0]
